Goal: Task Accomplishment & Management: Manage account settings

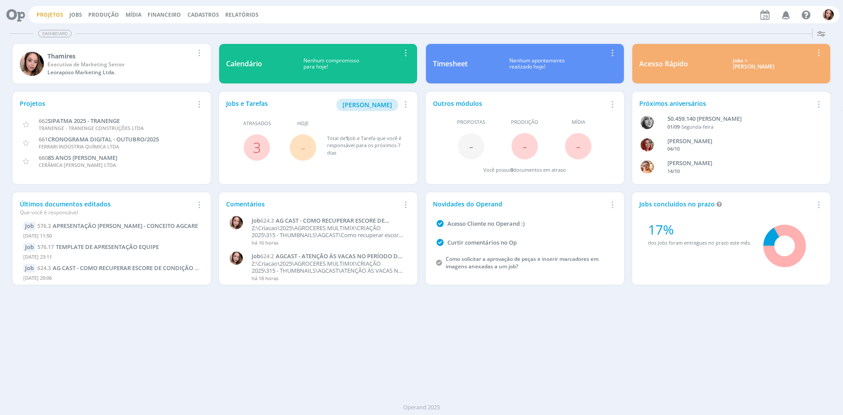
click at [46, 12] on link "Projetos" at bounding box center [49, 14] width 27 height 7
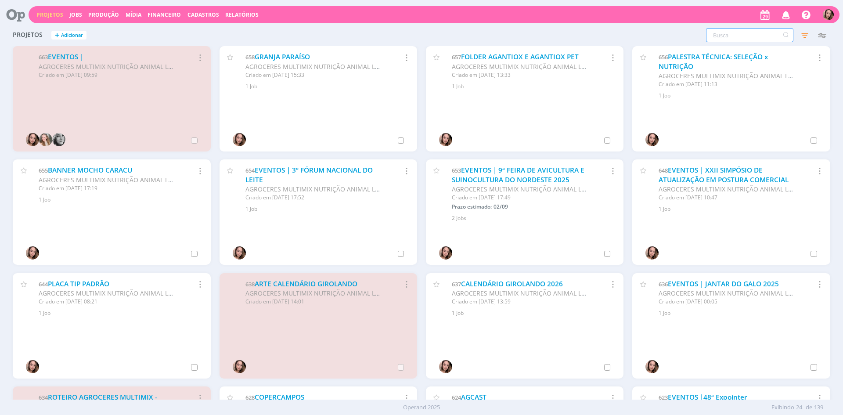
click at [729, 35] on input "text" at bounding box center [749, 35] width 87 height 14
type input "enfoco"
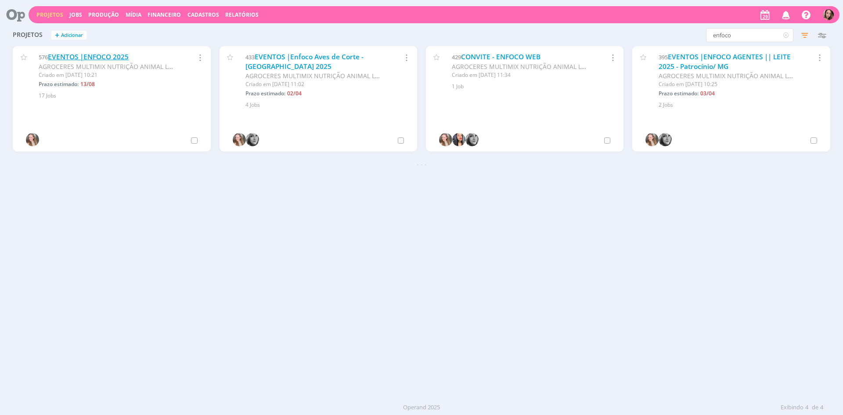
click at [102, 58] on link "EVENTOS |ENFOCO 2025" at bounding box center [88, 56] width 81 height 9
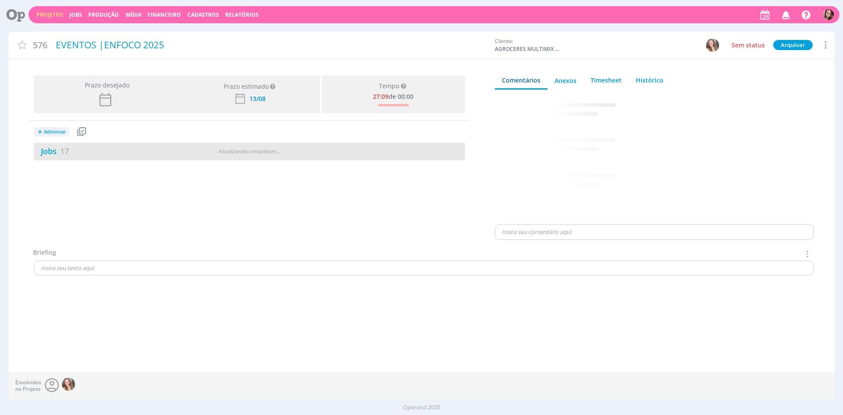
click at [108, 157] on div "Jobs 17" at bounding box center [107, 151] width 146 height 12
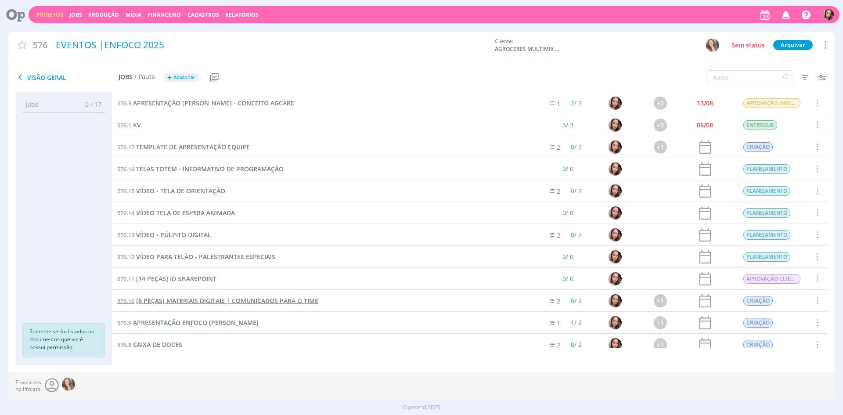
click at [206, 300] on span "[8 PEÇAS] MATERIAIS DIGITAIS | COMUNICADOS PARA O TIME" at bounding box center [227, 301] width 182 height 8
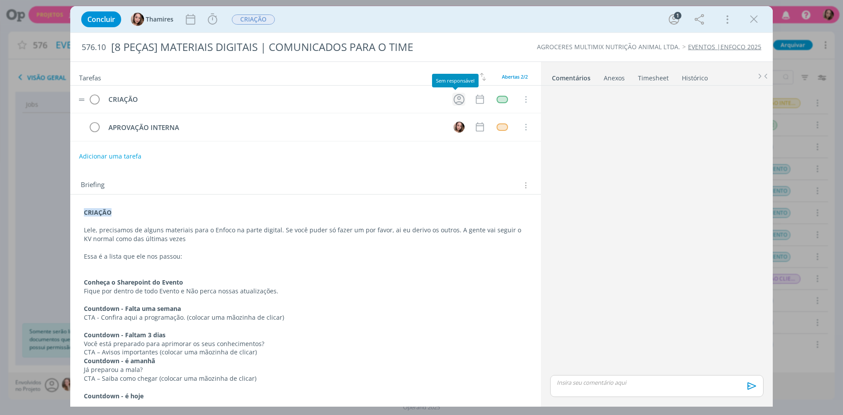
click at [458, 101] on icon "dialog" at bounding box center [459, 100] width 14 height 14
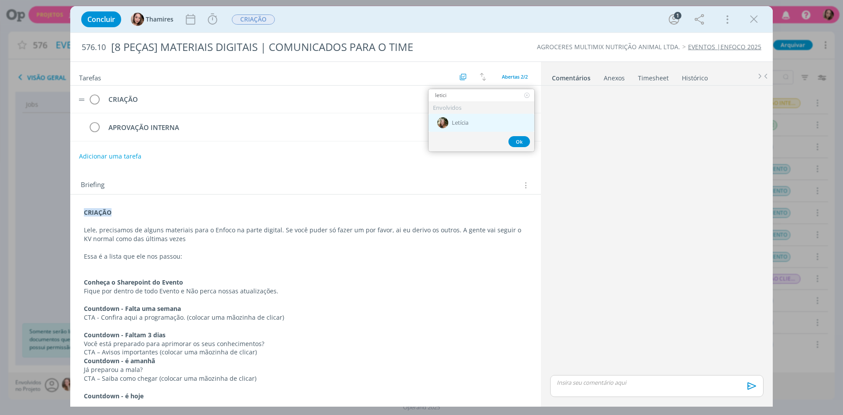
type input "letici"
click at [465, 127] on div "Letícia" at bounding box center [482, 123] width 106 height 18
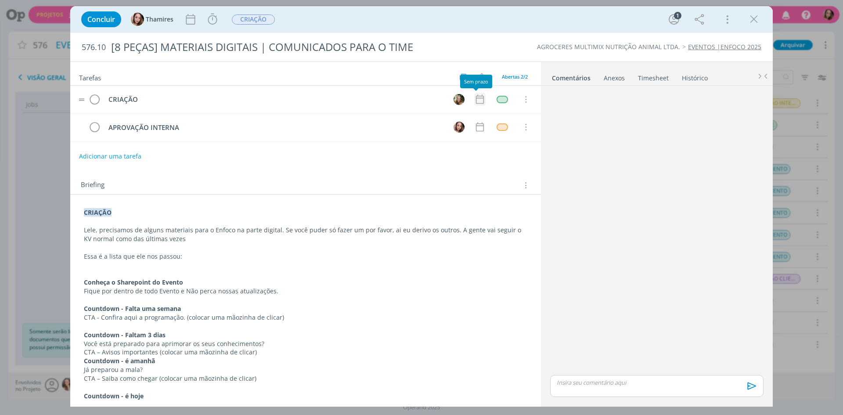
click at [477, 101] on icon "dialog" at bounding box center [479, 99] width 11 height 11
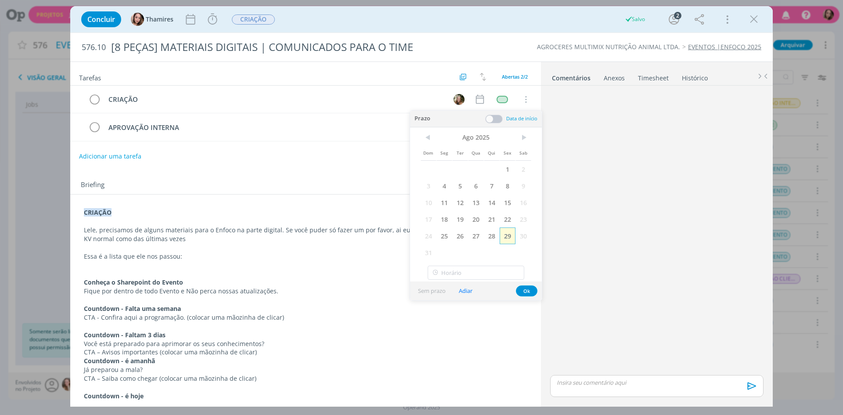
click at [507, 239] on span "29" at bounding box center [508, 236] width 16 height 17
click at [527, 292] on button "Ok" at bounding box center [527, 291] width 22 height 11
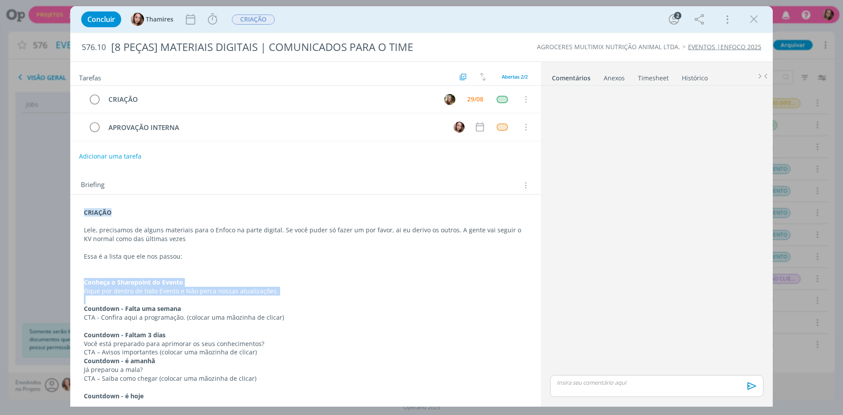
drag, startPoint x: 85, startPoint y: 286, endPoint x: 308, endPoint y: 297, distance: 223.5
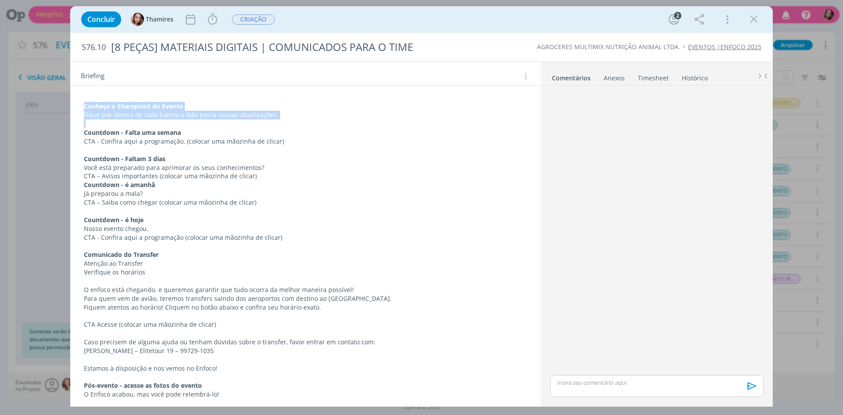
scroll to position [277, 0]
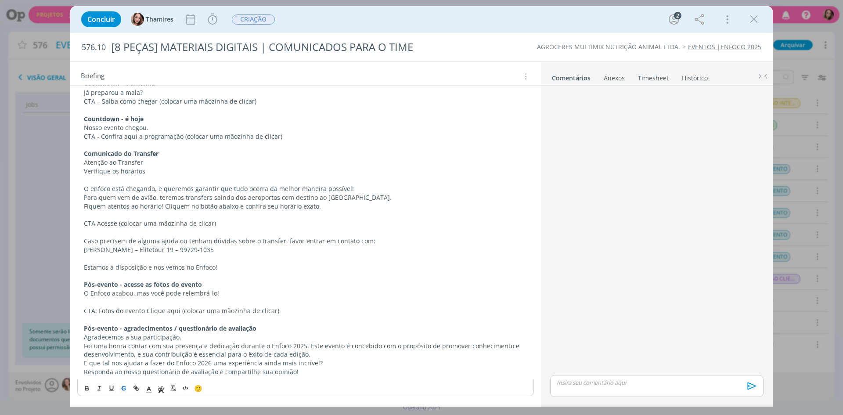
click at [123, 391] on icon "dialog" at bounding box center [123, 388] width 7 height 7
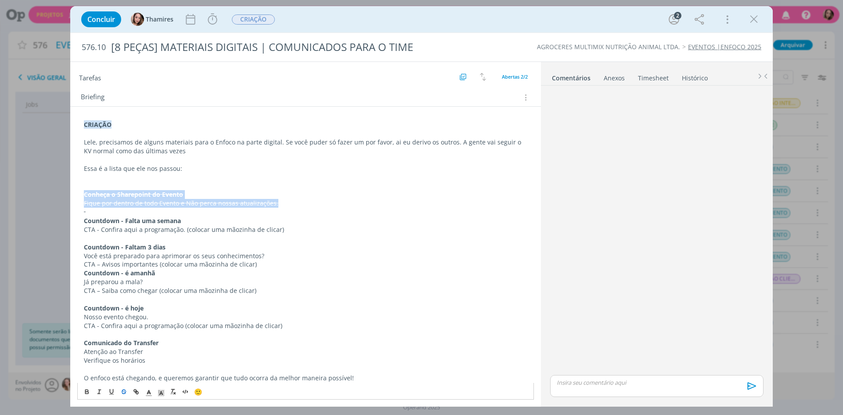
scroll to position [40, 0]
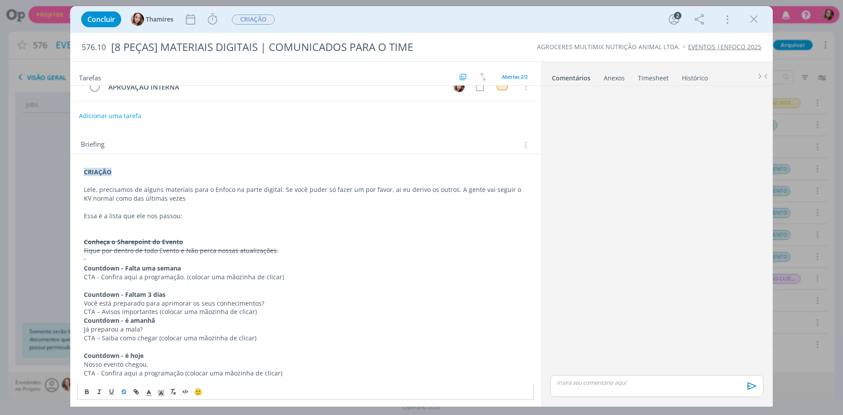
click at [216, 219] on p "Essa é a lista que ele nos passou:" at bounding box center [306, 216] width 444 height 9
click at [51, 138] on div "Concluir Thamires Iniciar Apontar Data * [DATE] Horas * 00:00 Tarefa Selecione …" at bounding box center [421, 207] width 843 height 415
click at [757, 19] on icon "dialog" at bounding box center [754, 19] width 13 height 13
